Goal: Understand process/instructions

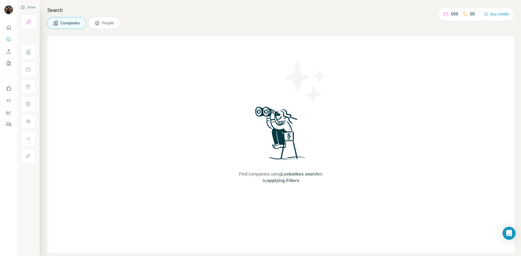
click at [275, 45] on div "Find companies using Lookalikes search or by applying Filters" at bounding box center [281, 144] width 98 height 217
click at [12, 26] on button "Quick start" at bounding box center [8, 28] width 9 height 10
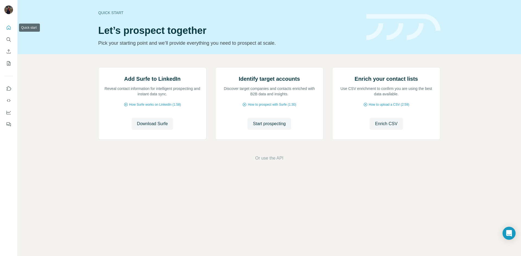
click at [12, 26] on button "Quick start" at bounding box center [8, 28] width 9 height 10
click at [10, 37] on button "Search" at bounding box center [8, 40] width 9 height 10
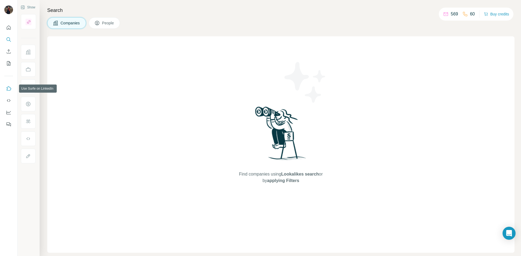
click at [8, 87] on icon "Use Surfe on LinkedIn" at bounding box center [8, 88] width 5 height 5
